Goal: Task Accomplishment & Management: Use online tool/utility

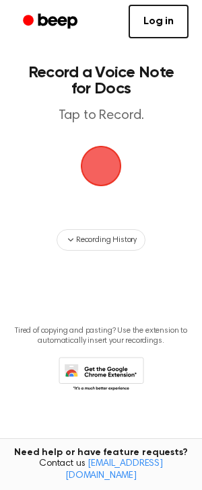
click at [105, 165] on span "button" at bounding box center [101, 166] width 38 height 38
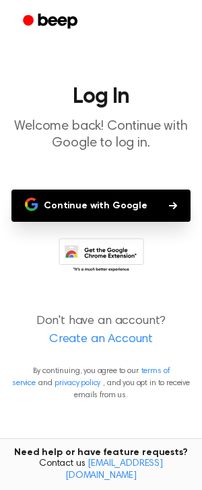
click at [118, 191] on button "Continue with Google" at bounding box center [100, 205] width 179 height 32
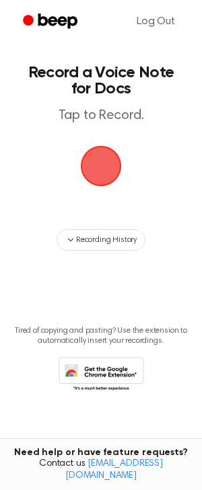
click at [98, 173] on span "button" at bounding box center [101, 166] width 38 height 38
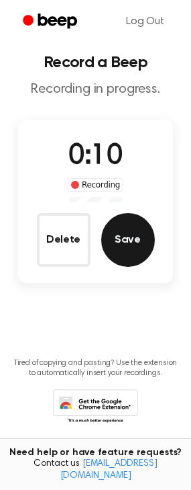
scroll to position [27, 0]
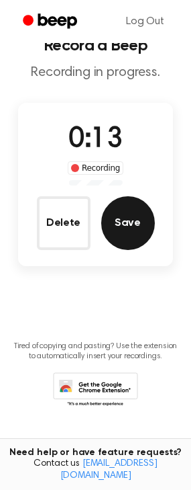
click at [139, 220] on button "Save" at bounding box center [128, 223] width 54 height 54
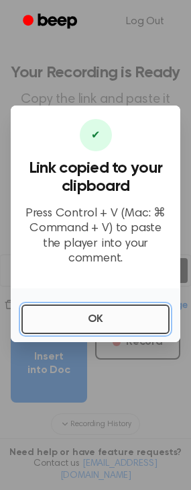
click at [114, 310] on button "OK" at bounding box center [95, 319] width 148 height 30
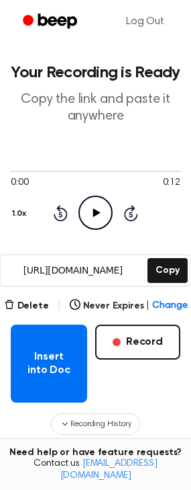
click at [89, 220] on icon "Play Audio" at bounding box center [96, 212] width 34 height 34
click at [94, 212] on icon at bounding box center [96, 212] width 6 height 9
click at [94, 212] on icon at bounding box center [96, 212] width 7 height 9
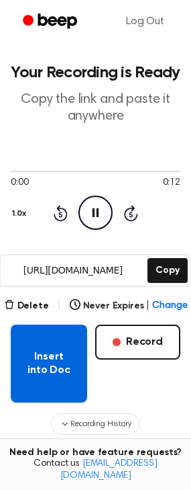
click at [65, 363] on button "Insert into Doc" at bounding box center [49, 363] width 77 height 78
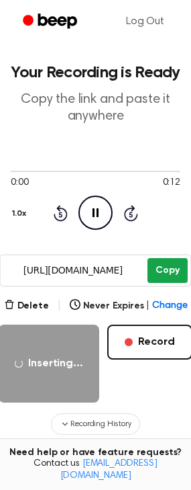
click at [165, 277] on button "Copy" at bounding box center [168, 270] width 40 height 25
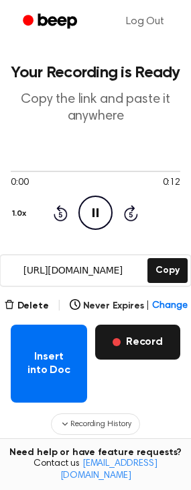
click at [136, 342] on button "Record" at bounding box center [137, 341] width 85 height 35
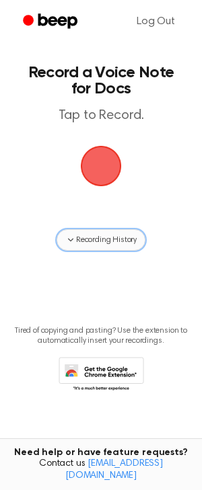
click at [97, 230] on button "Recording History" at bounding box center [100, 239] width 89 height 21
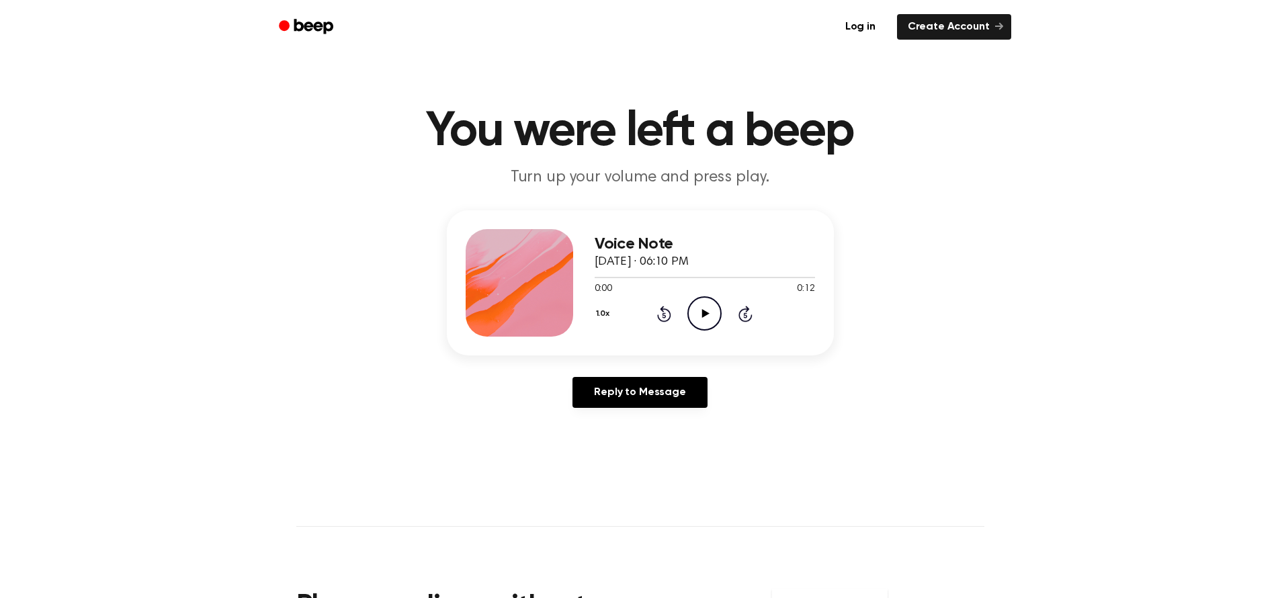
click at [703, 314] on icon at bounding box center [705, 313] width 7 height 9
click at [703, 314] on icon at bounding box center [704, 313] width 6 height 9
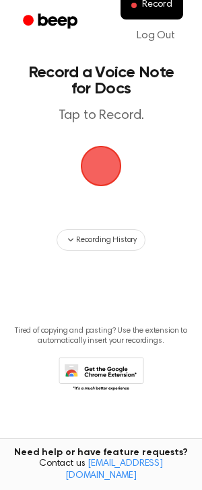
click at [105, 161] on span "button" at bounding box center [100, 165] width 75 height 75
click at [102, 138] on span "button" at bounding box center [100, 165] width 55 height 55
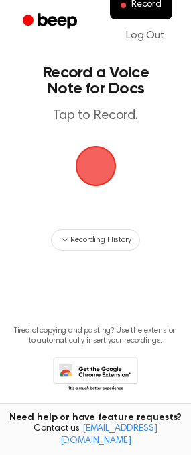
click at [105, 169] on span "button" at bounding box center [95, 166] width 74 height 74
click at [105, 169] on span "button" at bounding box center [95, 165] width 71 height 71
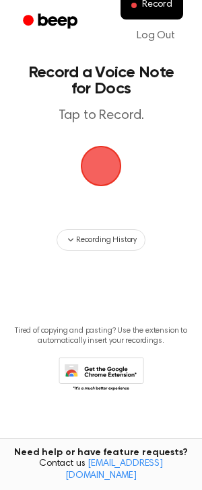
click at [92, 162] on span "button" at bounding box center [101, 166] width 38 height 38
click at [99, 169] on span "button" at bounding box center [101, 166] width 38 height 38
click at [97, 162] on span "button" at bounding box center [101, 166] width 38 height 38
